Goal: Obtain resource: Download file/media

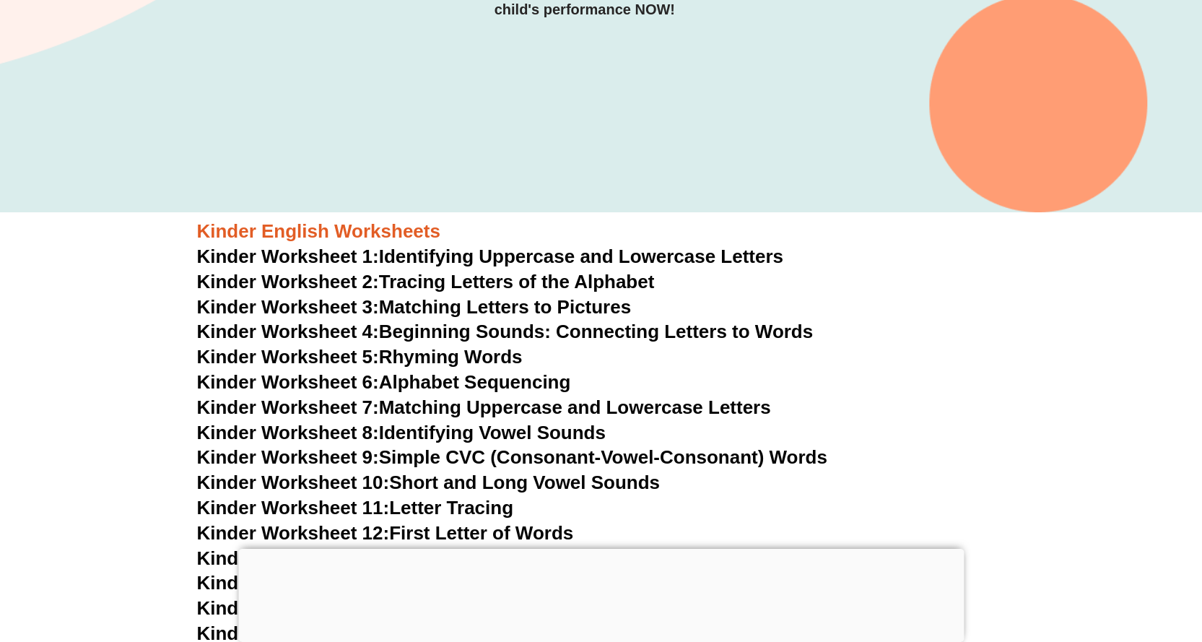
scroll to position [430, 0]
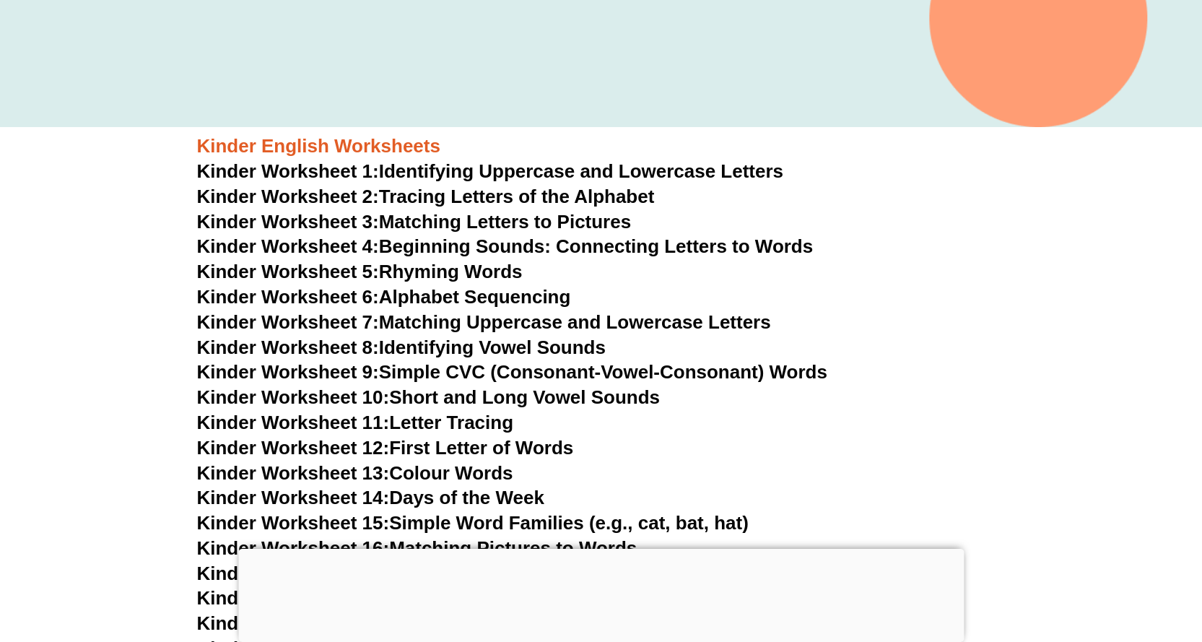
click at [459, 173] on link "Kinder Worksheet 1: Identifying Uppercase and Lowercase Letters" at bounding box center [490, 171] width 587 height 22
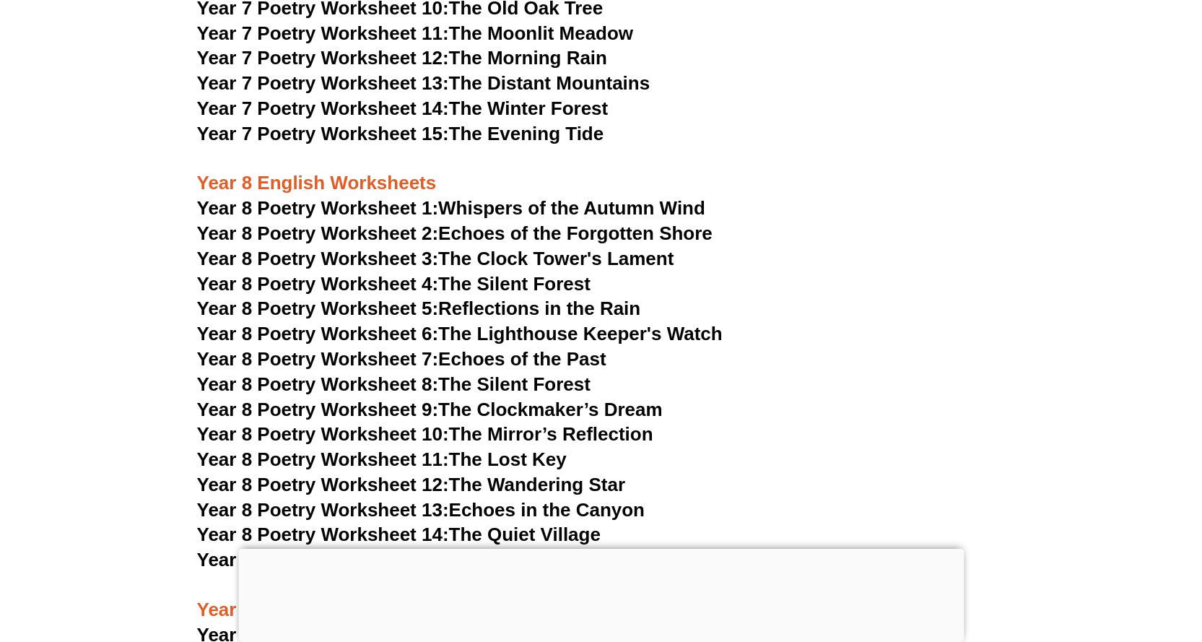
scroll to position [9264, 0]
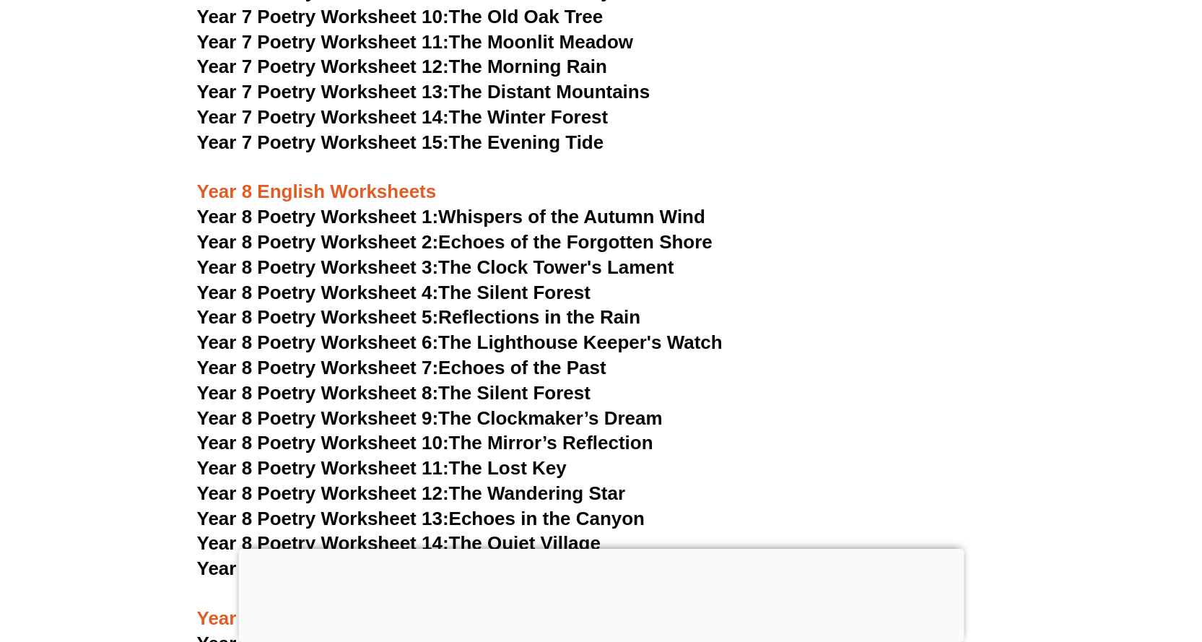
click at [297, 206] on span "Year 8 Poetry Worksheet 1:" at bounding box center [318, 217] width 242 height 22
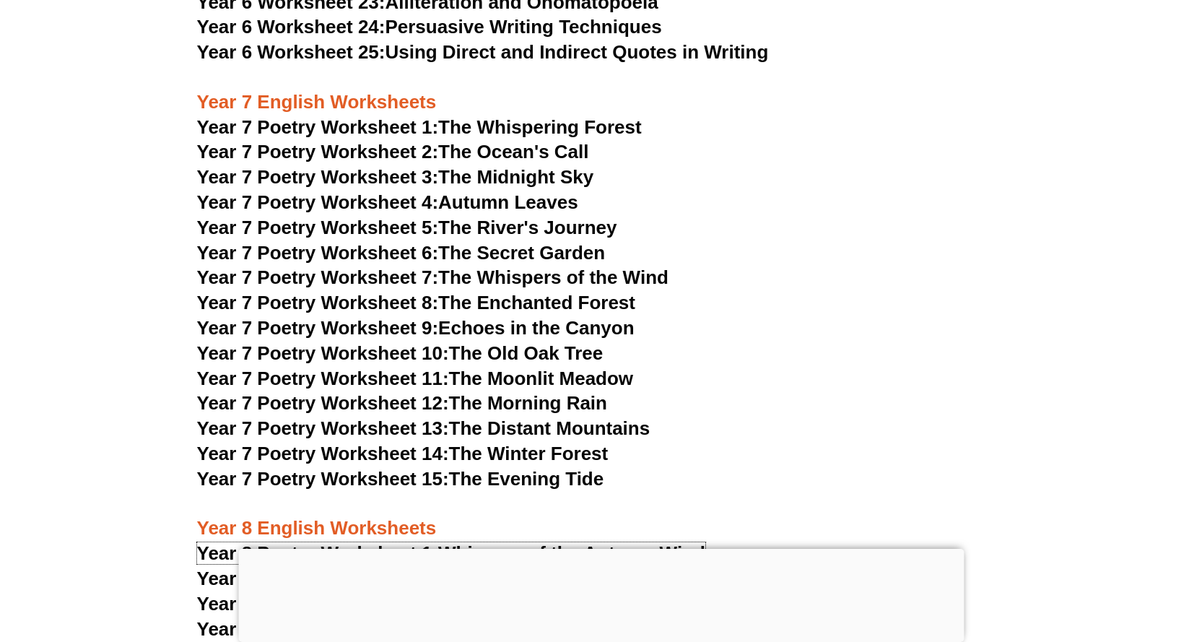
scroll to position [8903, 0]
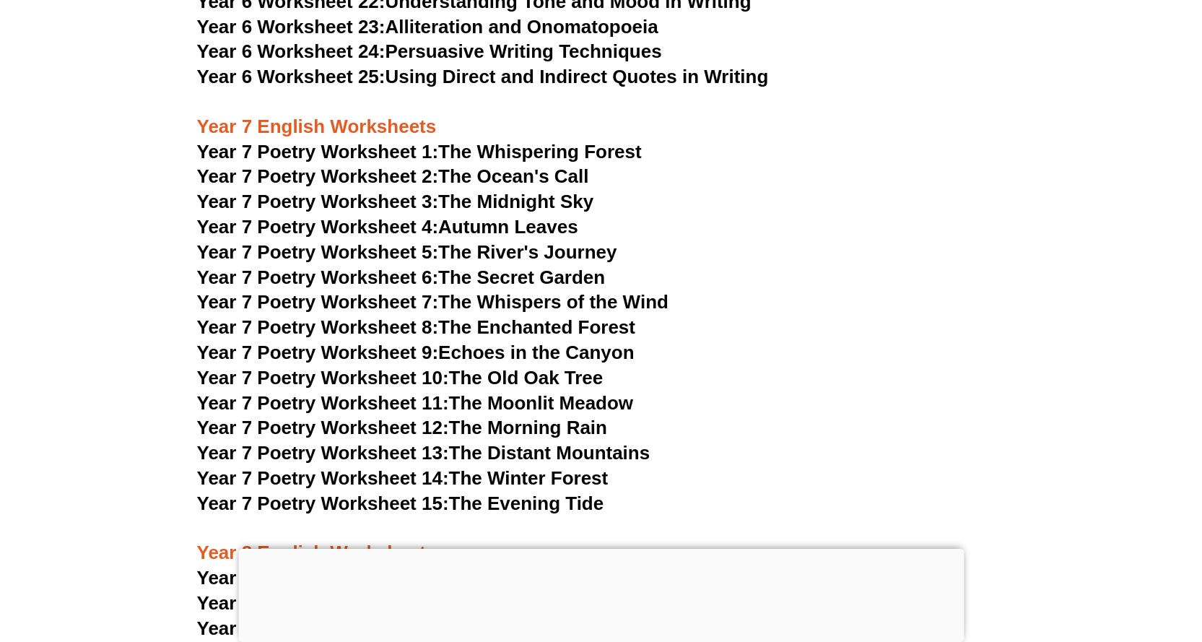
click at [484, 141] on link "Year 7 Poetry Worksheet 1: The Whispering Forest" at bounding box center [419, 152] width 445 height 22
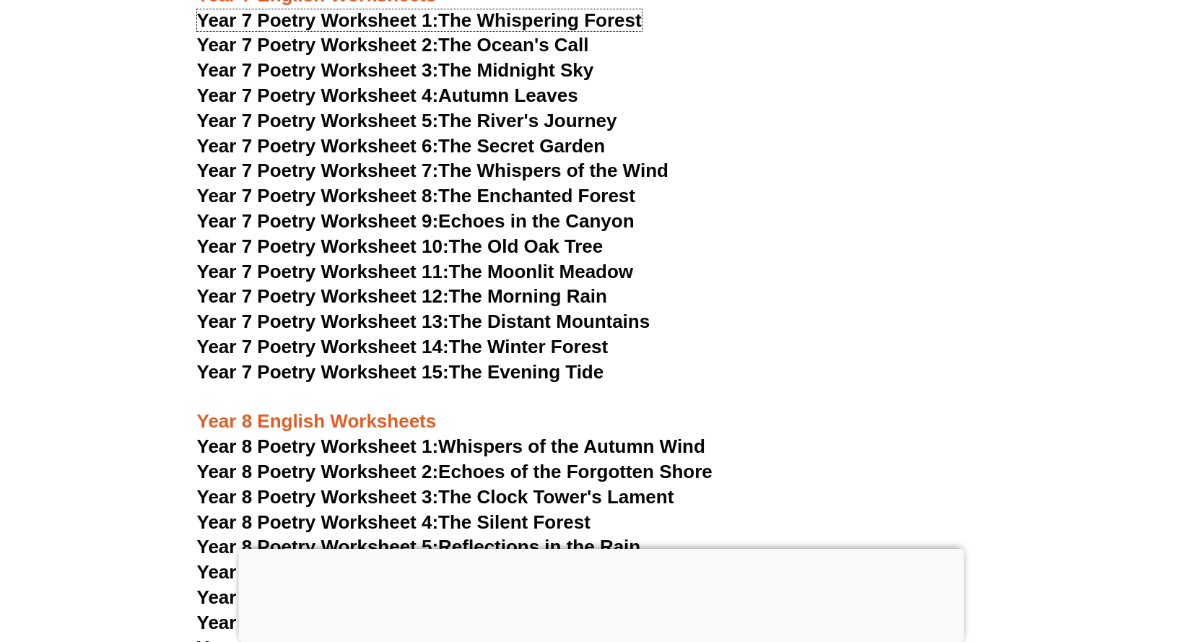
scroll to position [9192, 0]
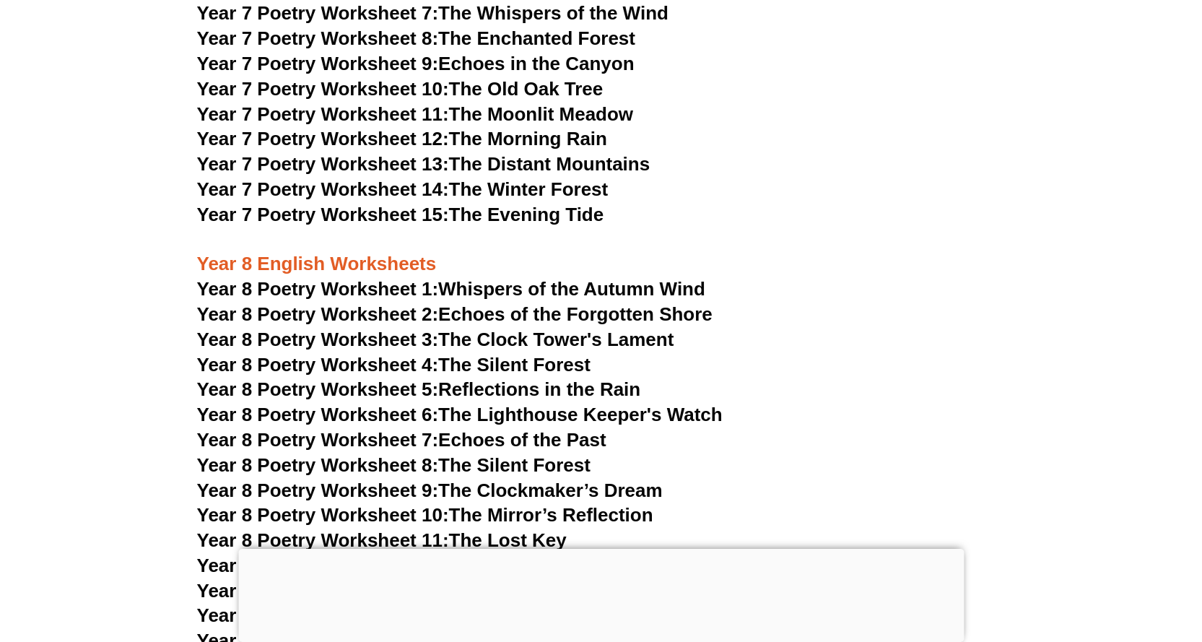
click at [654, 278] on link "Year 8 Poetry Worksheet 1: Whispers of the Autumn Wind" at bounding box center [451, 289] width 508 height 22
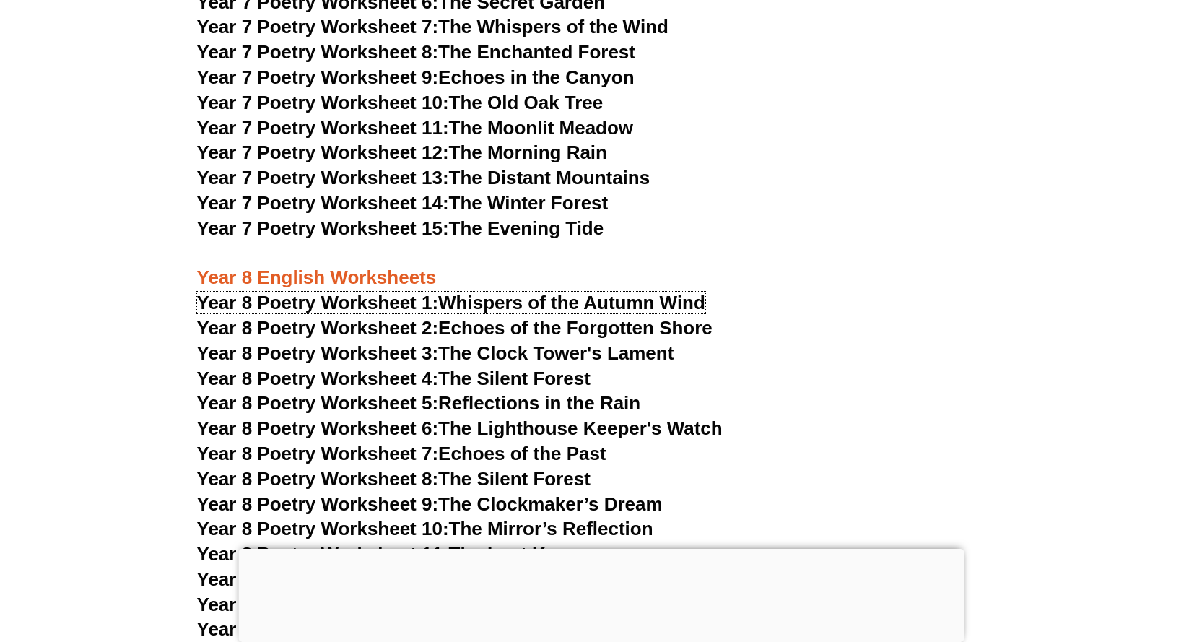
scroll to position [9120, 0]
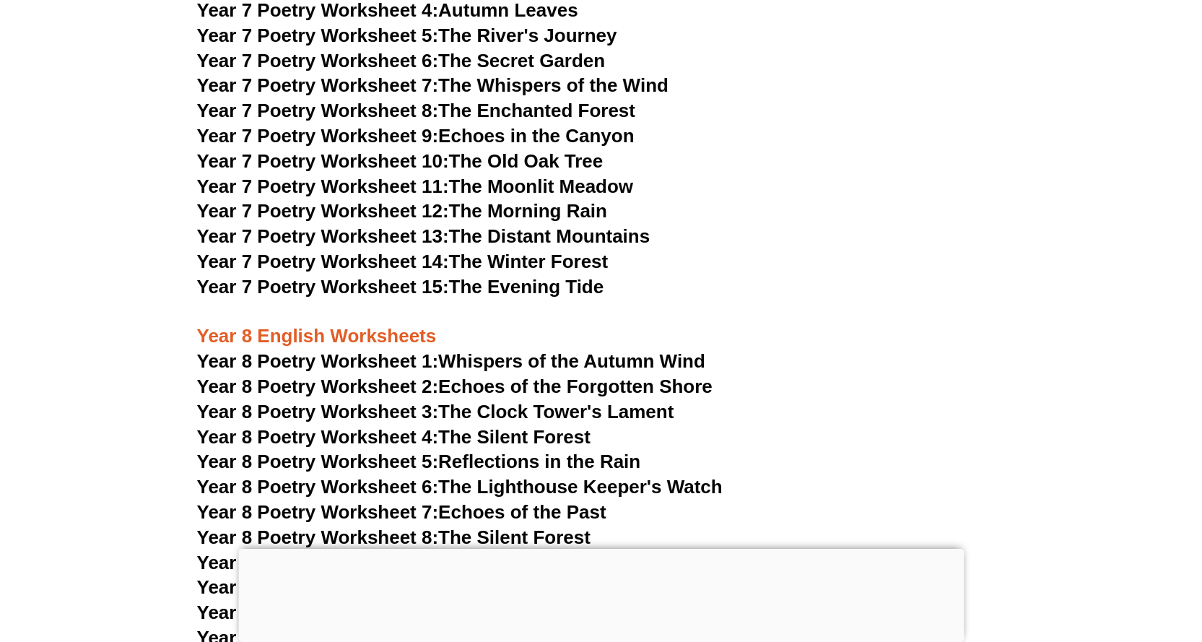
click at [562, 375] on link "Year 8 Poetry Worksheet 2: Echoes of the Forgotten Shore" at bounding box center [455, 386] width 516 height 22
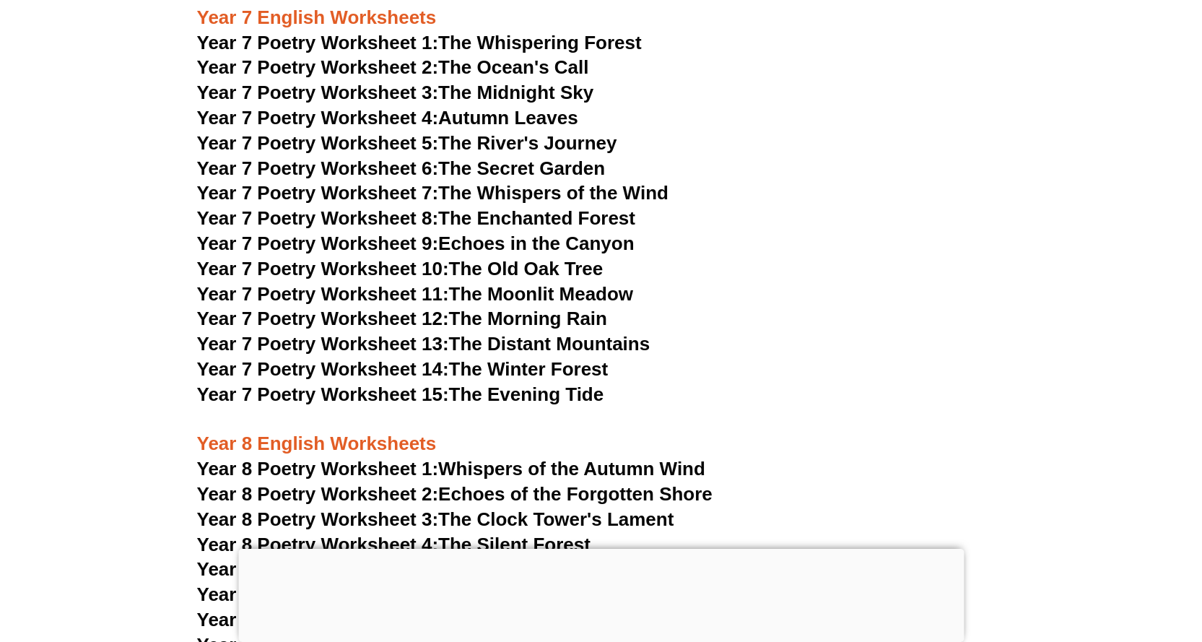
scroll to position [8940, 0]
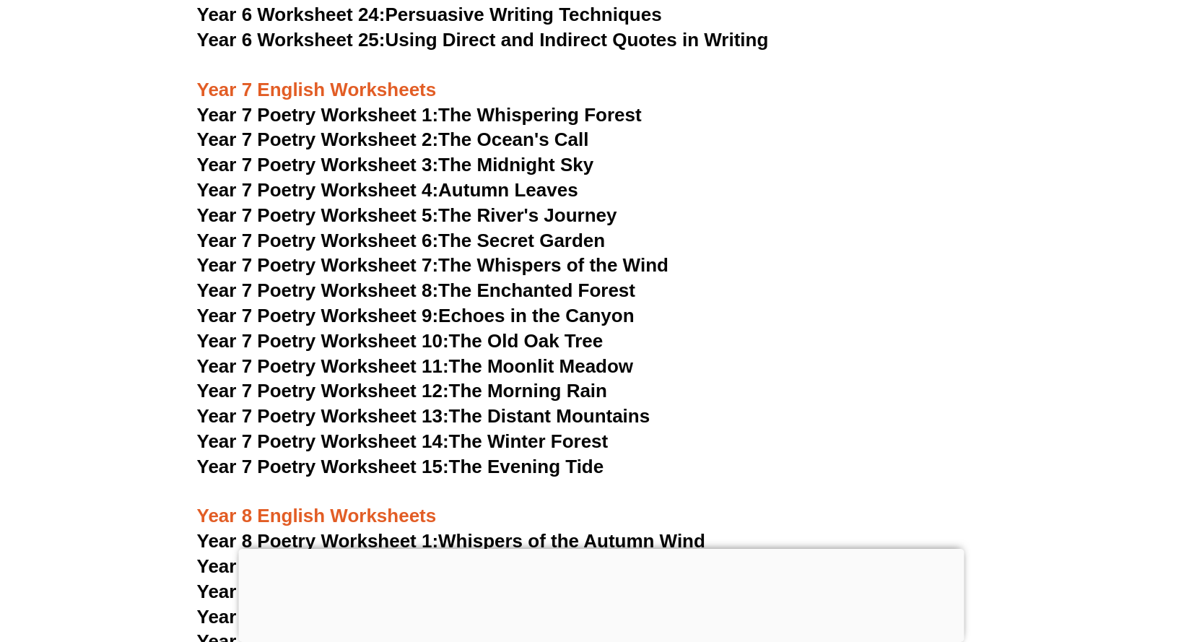
click at [545, 230] on link "Year 7 Poetry Worksheet 6: The Secret Garden" at bounding box center [401, 241] width 409 height 22
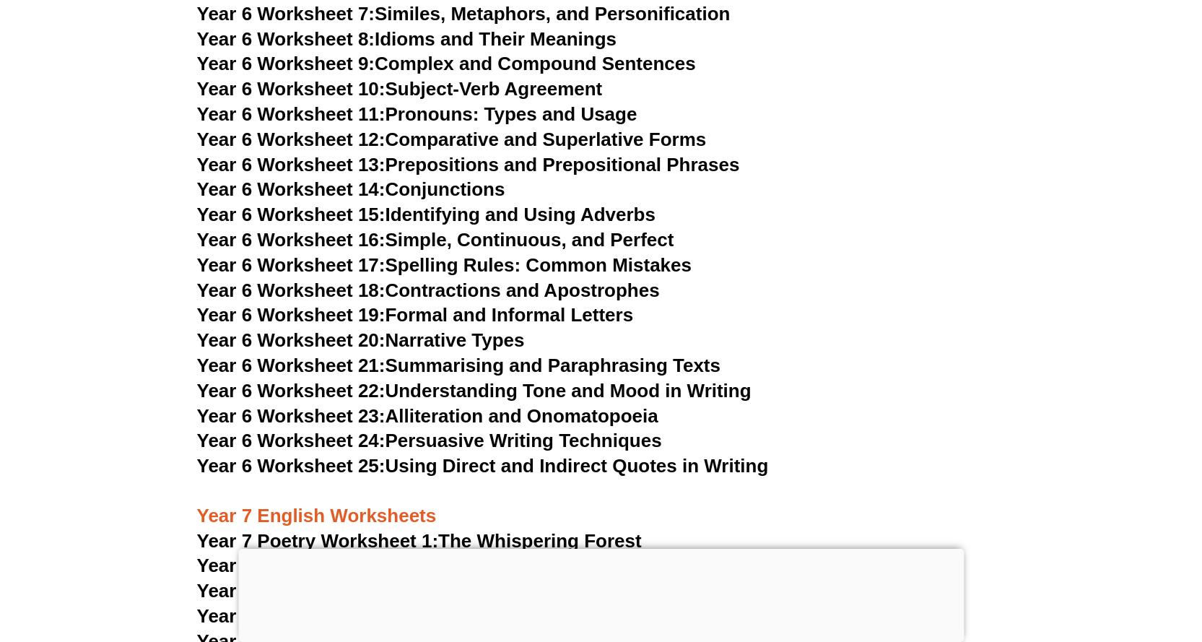
scroll to position [8434, 0]
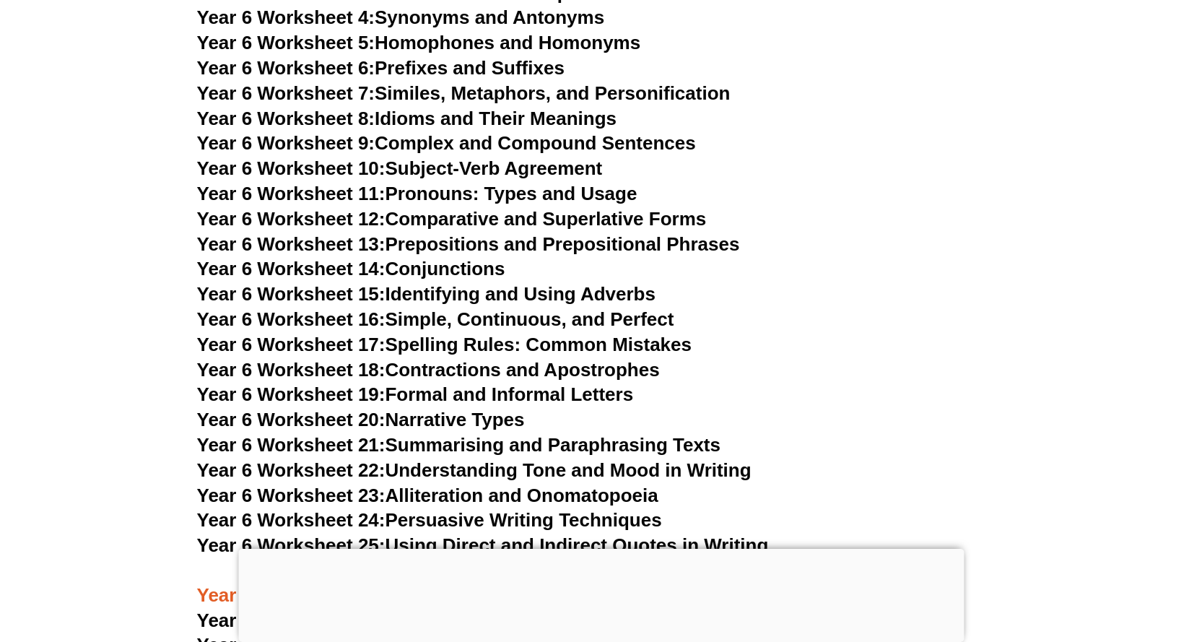
click at [664, 534] on link "Year 6 Worksheet 25: Using Direct and Indirect Quotes in Writing" at bounding box center [483, 545] width 572 height 22
click at [611, 509] on link "Year 6 Worksheet 24: Persuasive Writing Techniques" at bounding box center [429, 520] width 465 height 22
click at [536, 484] on link "Year 6 Worksheet 23: Alliteration and Onomatopoeia" at bounding box center [427, 495] width 461 height 22
click at [594, 459] on link "Year 6 Worksheet 22: Understanding Tone and Mood in Writing" at bounding box center [474, 470] width 555 height 22
click at [562, 434] on link "Year 6 Worksheet 21: Summarising and Paraphrasing Texts" at bounding box center [458, 445] width 523 height 22
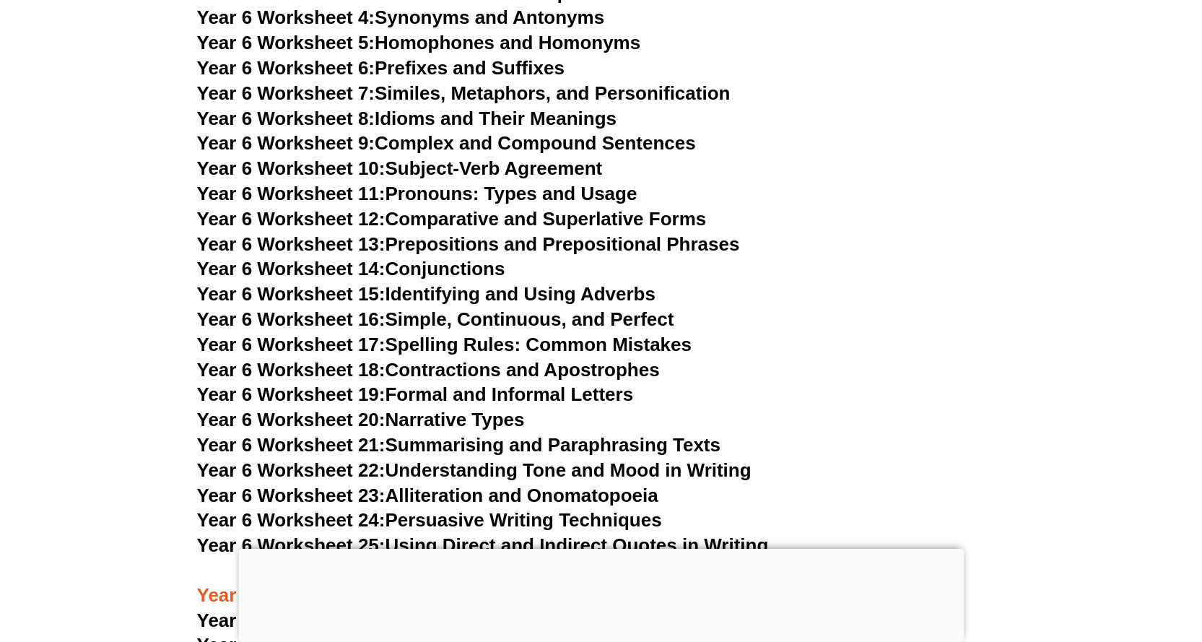
click at [488, 409] on link "Year 6 Worksheet 20: Narrative Types" at bounding box center [361, 420] width 328 height 22
click at [504, 383] on link "Year 6 Worksheet 19: Formal and Informal Letters" at bounding box center [415, 394] width 437 height 22
click at [570, 359] on link "Year 6 Worksheet 18: Contractions and Apostrophes" at bounding box center [428, 370] width 463 height 22
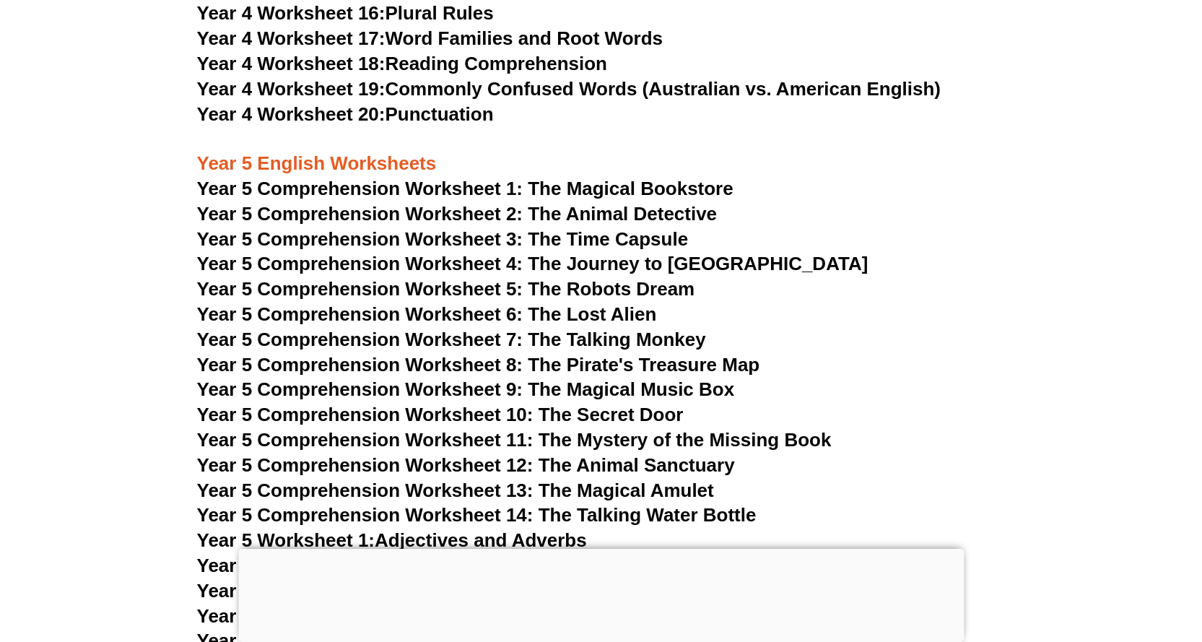
scroll to position [6419, 0]
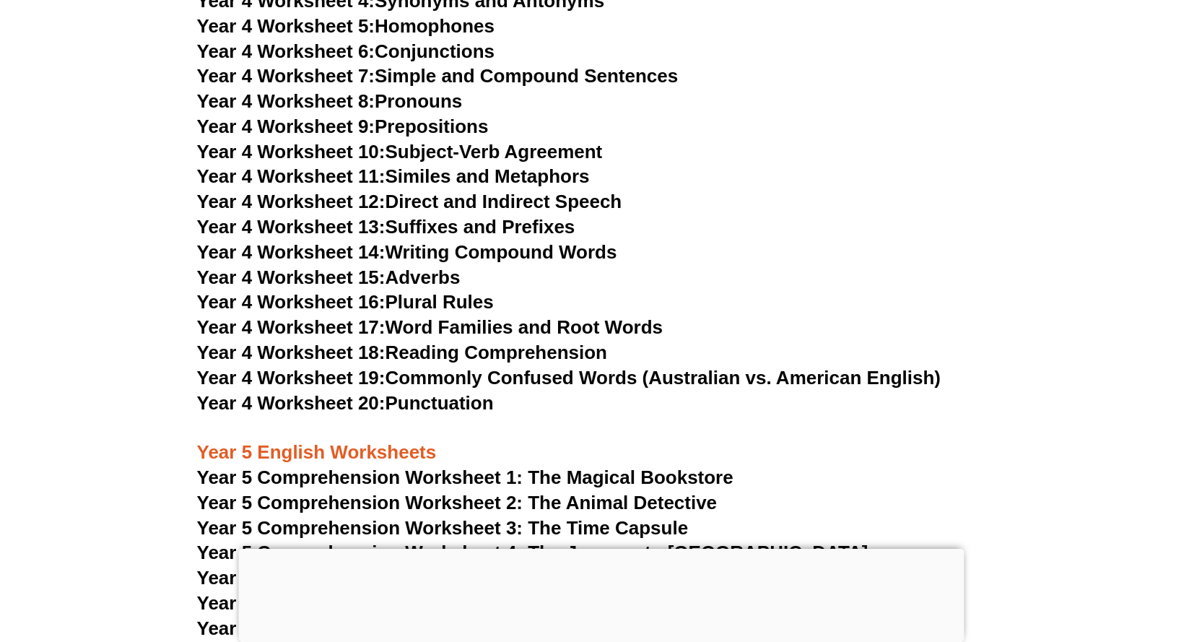
click at [529, 253] on link "Year 4 Worksheet 14: Writing Compound Words" at bounding box center [407, 252] width 420 height 22
click at [556, 354] on link "Year 4 Worksheet 18: Reading Comprehension" at bounding box center [402, 353] width 410 height 22
